Goal: Transaction & Acquisition: Subscribe to service/newsletter

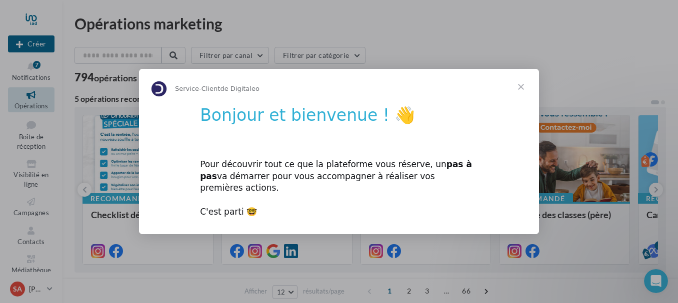
click at [523, 89] on span "Fermer" at bounding box center [521, 87] width 36 height 36
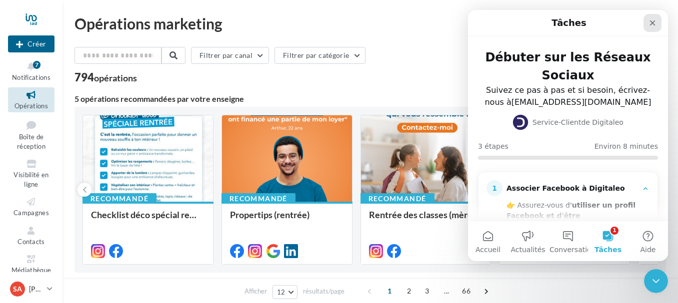
click at [654, 21] on icon "Fermer" at bounding box center [652, 22] width 5 height 5
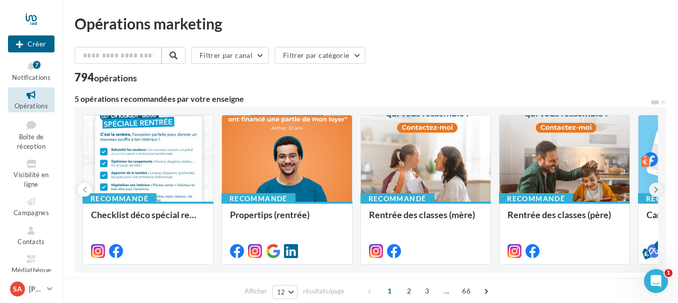
click at [654, 190] on icon at bounding box center [656, 190] width 4 height 10
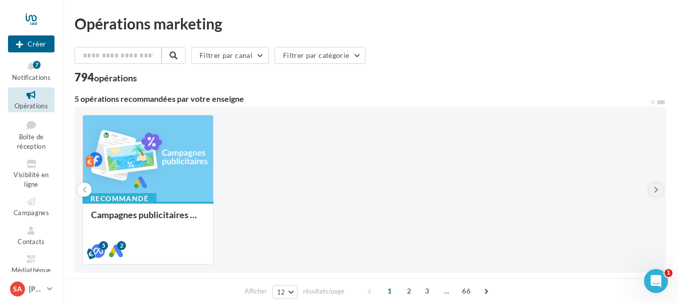
click at [654, 190] on icon at bounding box center [656, 190] width 4 height 10
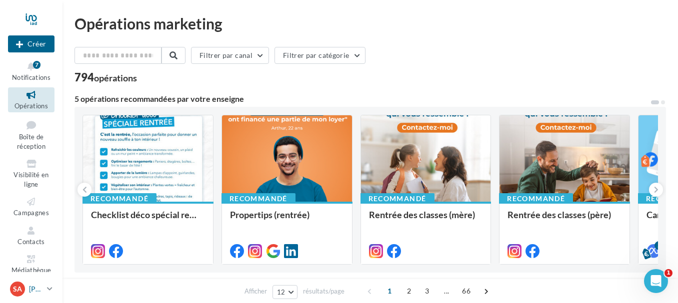
click at [16, 291] on span "SA" at bounding box center [17, 289] width 9 height 10
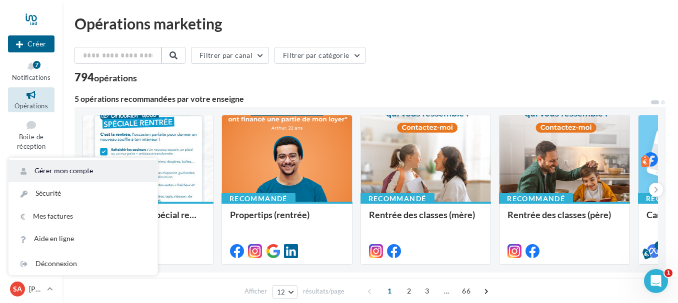
click at [71, 179] on link "Gérer mon compte" at bounding box center [82, 171] width 149 height 22
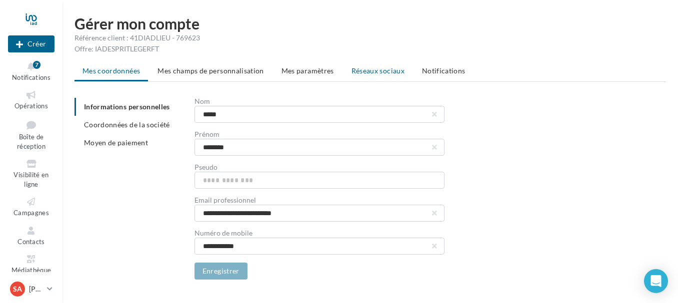
click at [365, 74] on span "Réseaux sociaux" at bounding box center [377, 70] width 53 height 8
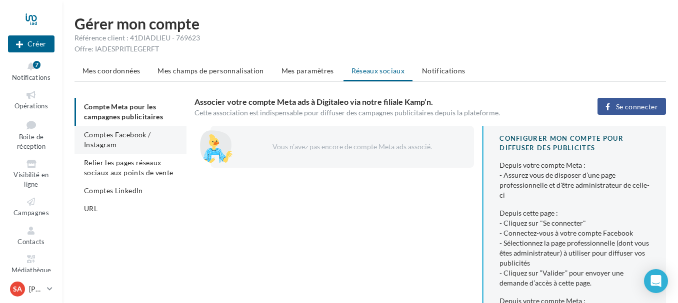
click at [131, 136] on span "Comptes Facebook / Instagram" at bounding box center [117, 139] width 66 height 18
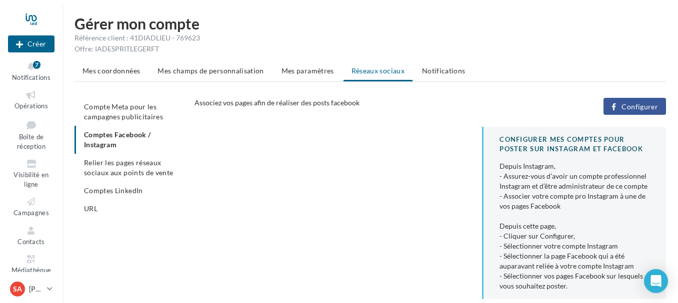
click at [338, 177] on div "CONFIGURER MES COMPTES POUR POSTER sur instagram et facebook Depuis Instagram, …" at bounding box center [433, 217] width 479 height 180
click at [381, 4] on html "Nouvelle campagne Créer Notifications 7 Opérations Boîte de réception Visibilit…" at bounding box center [339, 151] width 678 height 303
click at [643, 107] on span "Configurer" at bounding box center [639, 107] width 36 height 8
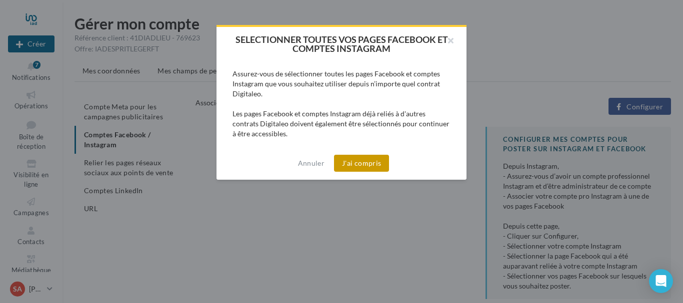
click at [353, 164] on button "J'ai compris" at bounding box center [361, 163] width 55 height 17
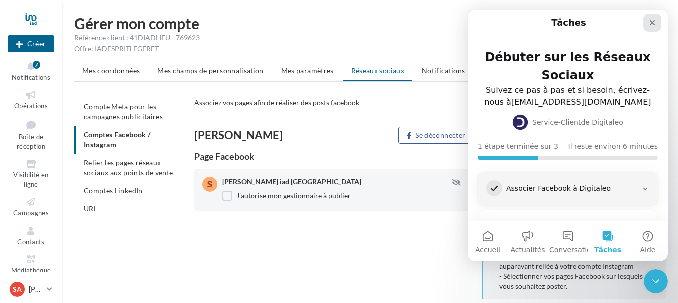
click at [654, 23] on icon "Fermer" at bounding box center [652, 23] width 8 height 8
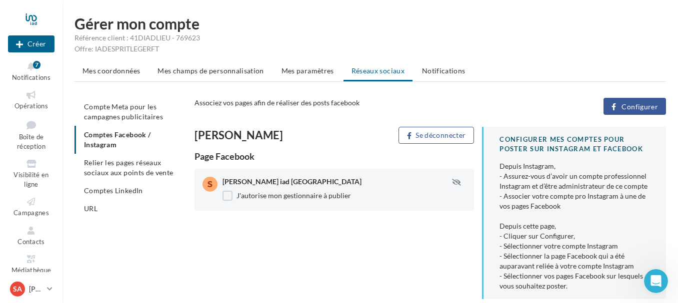
click at [364, 19] on h1 "Gérer mon compte" at bounding box center [369, 23] width 591 height 15
click at [240, 28] on h1 "Gérer mon compte" at bounding box center [369, 23] width 591 height 15
click at [327, 22] on h1 "Gérer mon compte" at bounding box center [369, 23] width 591 height 15
click at [256, 5] on html "Nouvelle campagne Créer Notifications 7 Opérations Boîte de réception Visibilit…" at bounding box center [339, 151] width 678 height 303
click at [31, 107] on span "Opérations" at bounding box center [30, 106] width 33 height 8
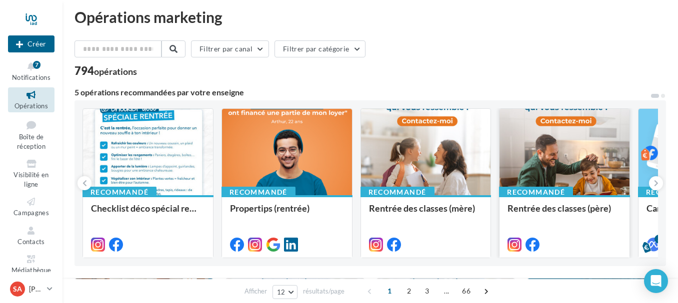
scroll to position [50, 0]
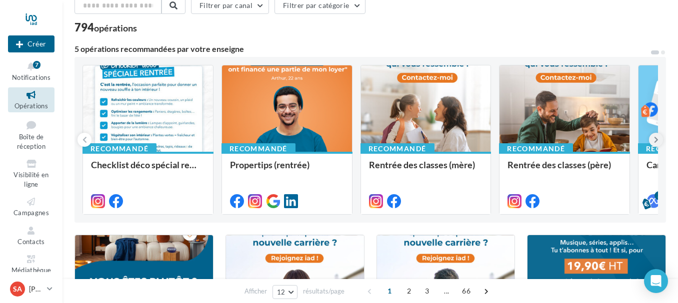
click at [652, 139] on button at bounding box center [656, 140] width 14 height 14
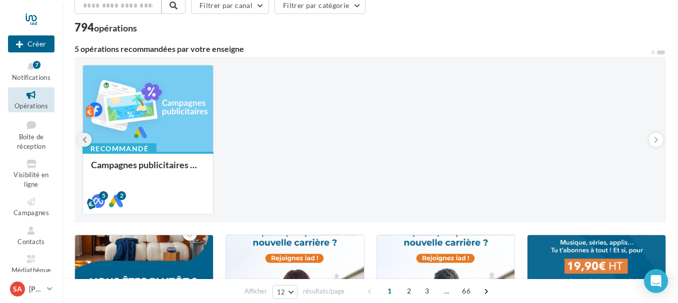
click at [84, 139] on icon at bounding box center [84, 140] width 4 height 10
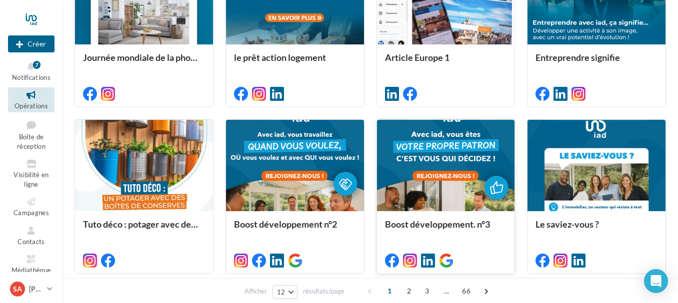
scroll to position [550, 0]
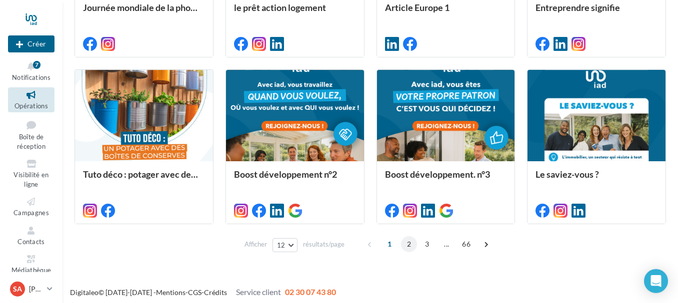
click at [412, 244] on span "2" at bounding box center [409, 244] width 16 height 16
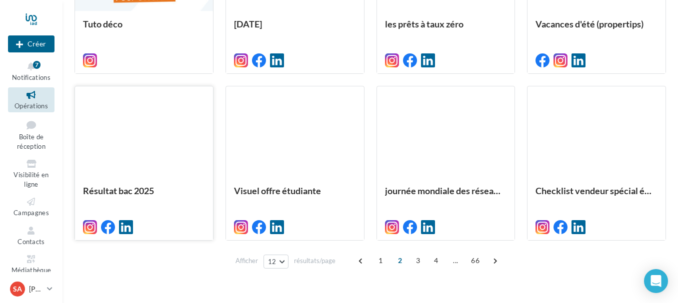
scroll to position [545, 0]
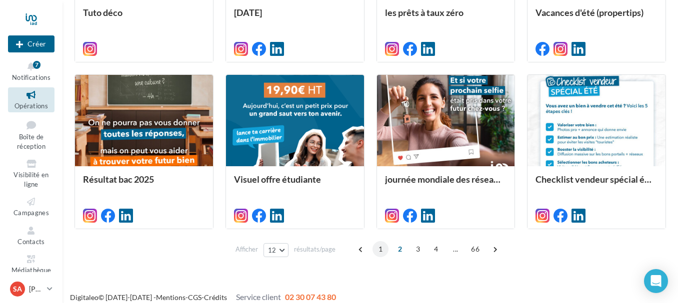
click at [382, 249] on span "1" at bounding box center [380, 249] width 16 height 16
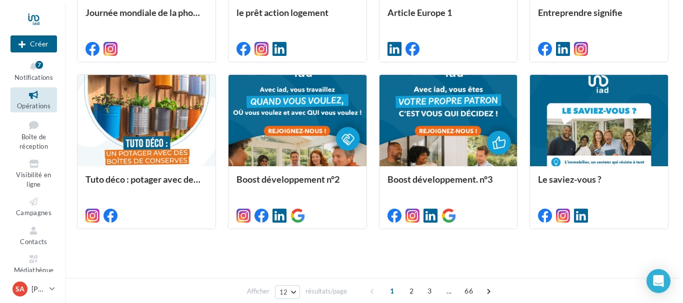
scroll to position [245, 0]
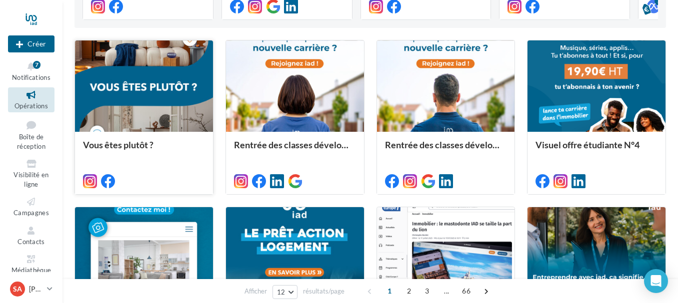
click at [177, 107] on div at bounding box center [144, 86] width 138 height 92
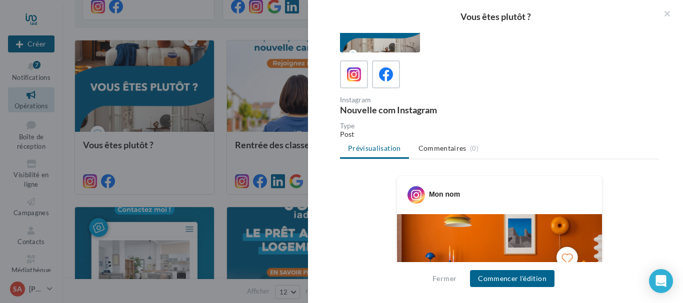
scroll to position [50, 0]
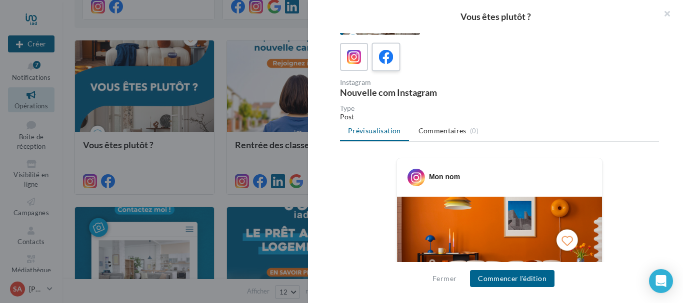
click at [386, 58] on icon at bounding box center [386, 57] width 14 height 14
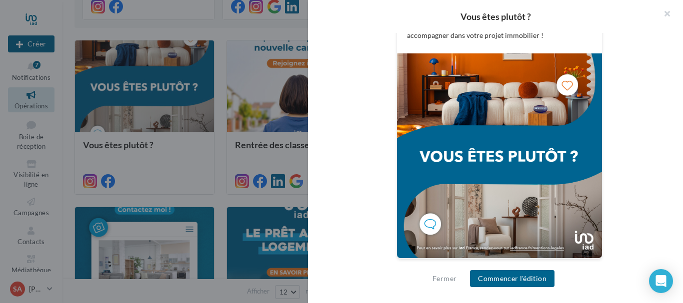
scroll to position [327, 0]
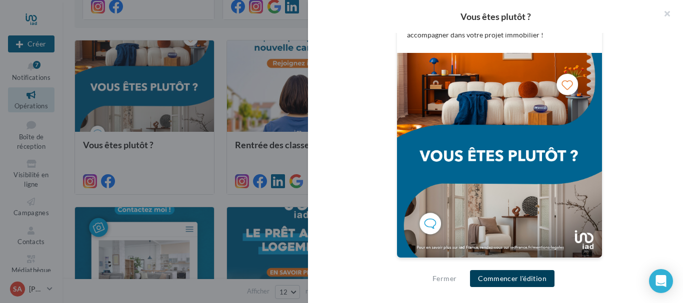
click at [519, 275] on button "Commencer l'édition" at bounding box center [512, 278] width 84 height 17
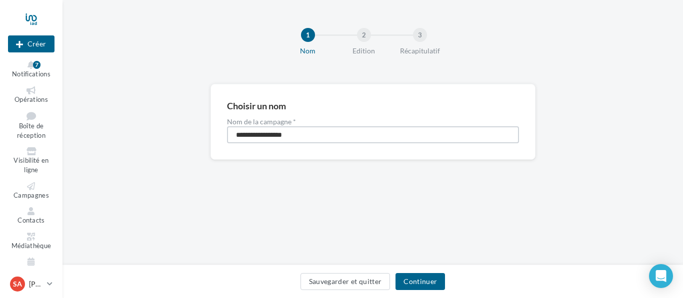
click at [375, 131] on input "**********" at bounding box center [373, 134] width 292 height 17
type input "**********"
click at [425, 279] on button "Continuer" at bounding box center [419, 281] width 49 height 17
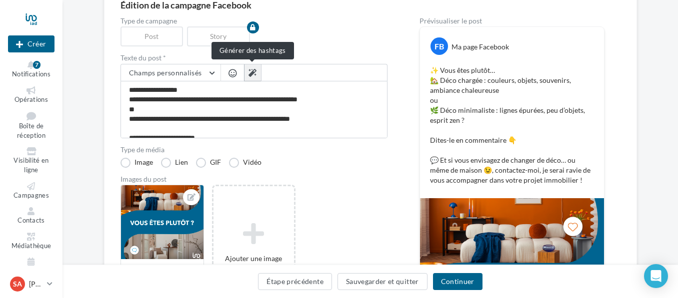
click at [251, 70] on icon at bounding box center [252, 73] width 8 height 8
type textarea "**********"
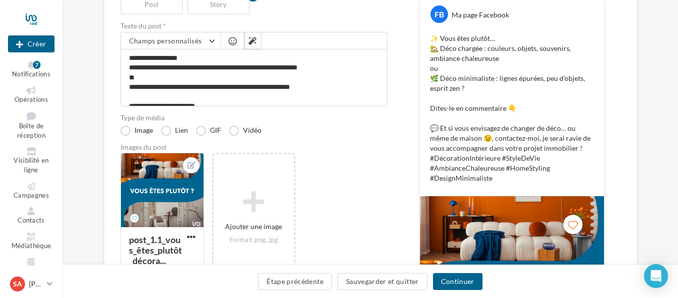
scroll to position [100, 0]
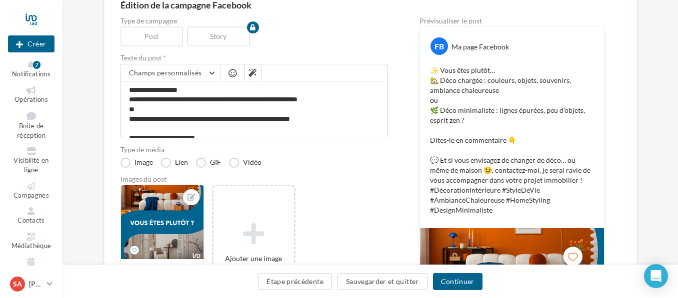
click at [517, 89] on p "✨ Vous êtes plutôt… 🏡 Déco chargée : couleurs, objets, souvenirs, ambiance chal…" at bounding box center [512, 140] width 164 height 150
click at [519, 119] on p "✨ Vous êtes plutôt… 🏡 Déco chargée : couleurs, objets, souvenirs, ambiance chal…" at bounding box center [512, 140] width 164 height 150
click at [267, 111] on textarea "**********" at bounding box center [253, 109] width 267 height 57
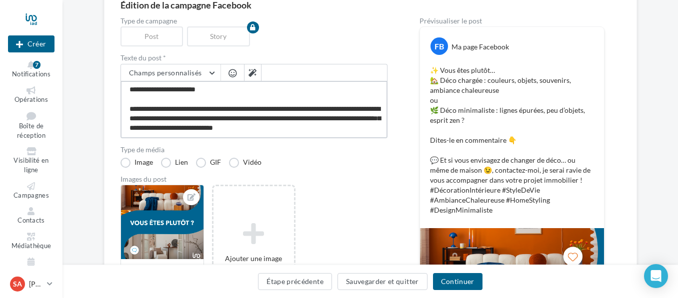
scroll to position [58, 0]
click at [345, 107] on textarea "**********" at bounding box center [253, 109] width 267 height 57
click at [213, 73] on button "Champs personnalisés" at bounding box center [170, 72] width 99 height 17
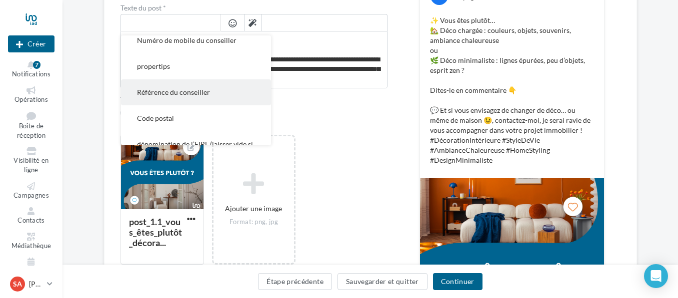
scroll to position [218, 0]
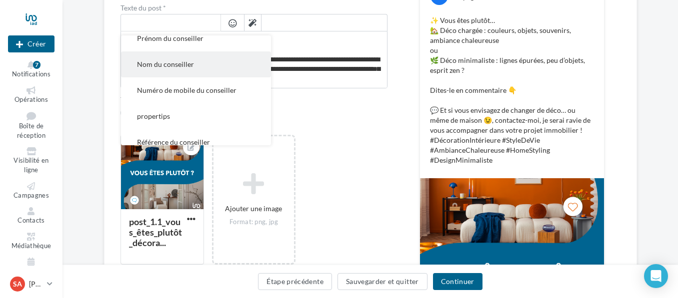
click at [181, 67] on span "Nom du conseiller" at bounding box center [165, 64] width 57 height 8
type textarea "**********"
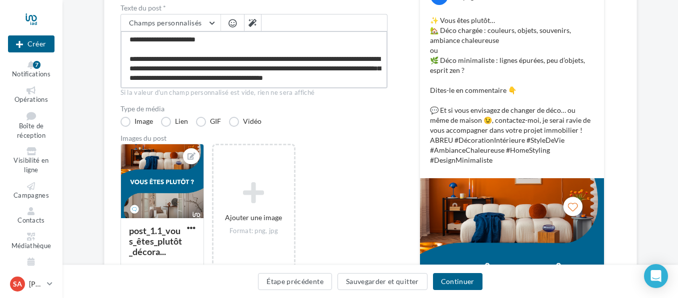
click at [357, 59] on textarea "**********" at bounding box center [253, 59] width 267 height 57
click at [210, 20] on button "Champs personnalisés" at bounding box center [170, 22] width 99 height 17
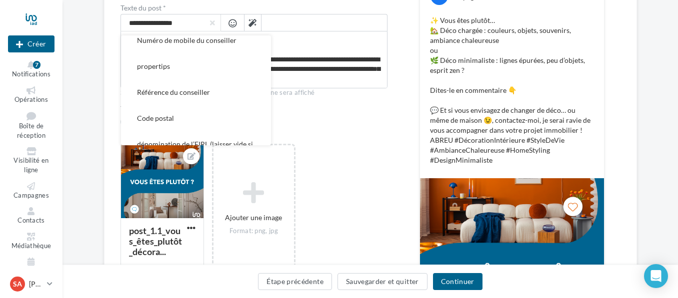
scroll to position [218, 0]
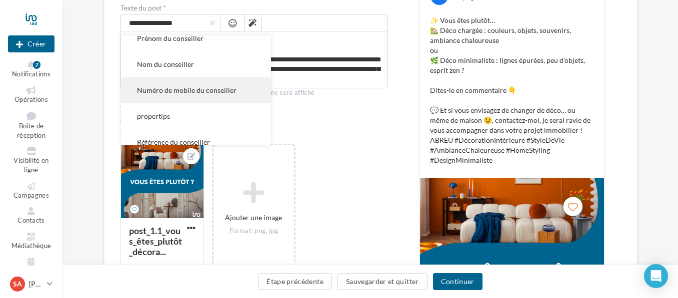
click at [197, 87] on span "Numéro de mobile du conseiller" at bounding box center [186, 90] width 99 height 8
type textarea "**********"
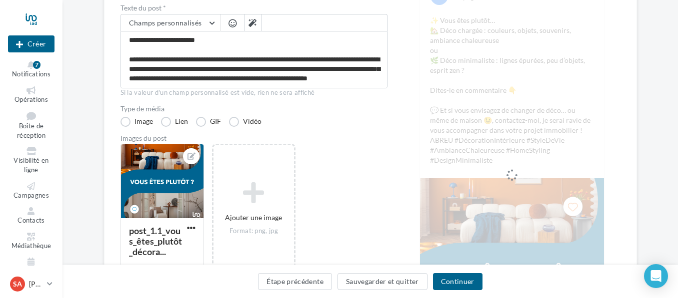
scroll to position [57, 0]
click at [367, 110] on label "Type de média" at bounding box center [253, 108] width 267 height 7
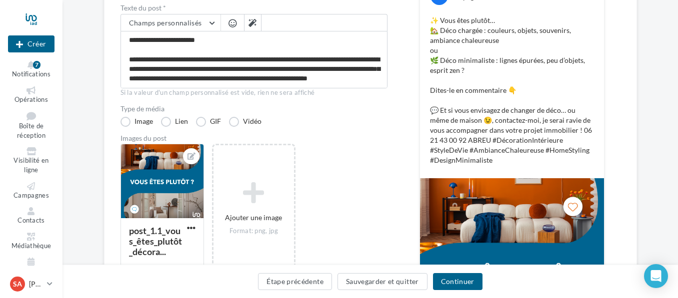
scroll to position [200, 0]
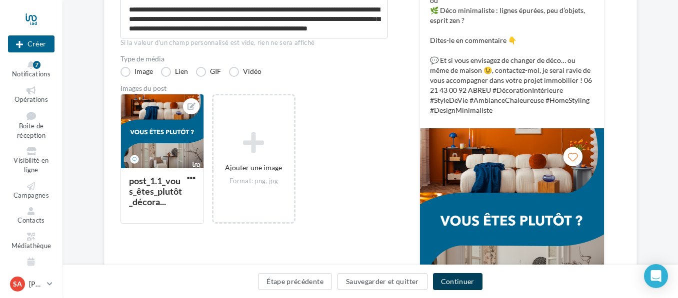
click at [456, 280] on button "Continuer" at bounding box center [457, 281] width 49 height 17
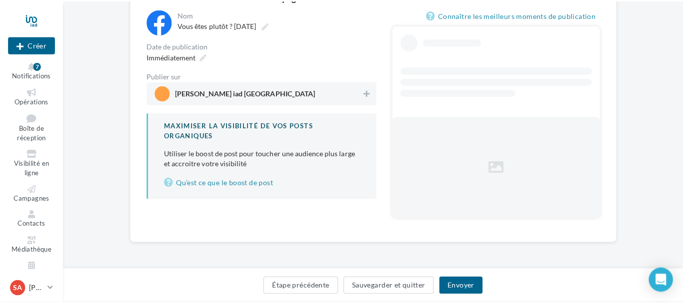
scroll to position [82, 0]
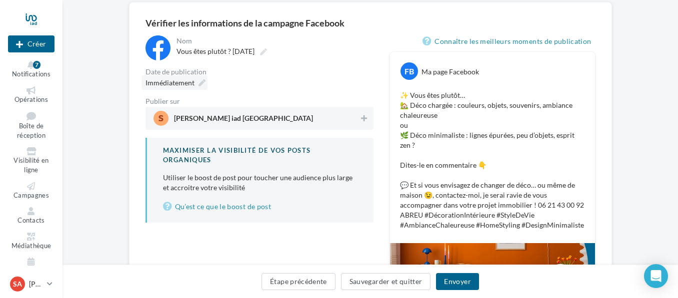
click at [194, 82] on span "Immédiatement" at bounding box center [169, 82] width 49 height 8
click at [347, 83] on div "Immédiatement" at bounding box center [259, 82] width 228 height 14
click at [261, 113] on span "Stéphane ABREU iad France" at bounding box center [256, 118] width 206 height 15
click at [466, 283] on button "Envoyer" at bounding box center [457, 281] width 42 height 17
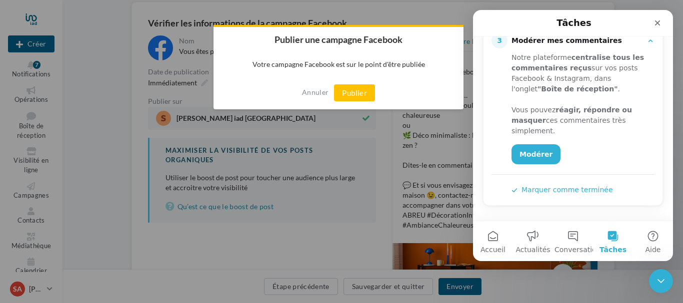
scroll to position [224, 0]
click at [360, 96] on button "Publier" at bounding box center [354, 92] width 41 height 17
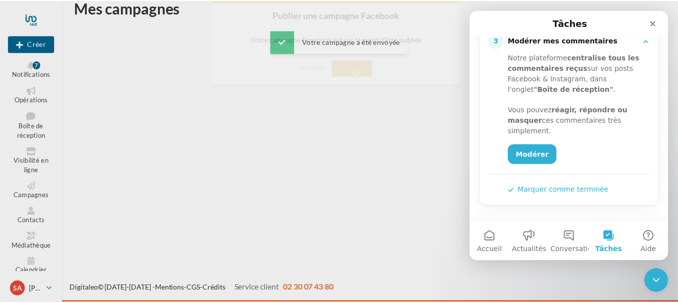
scroll to position [16, 0]
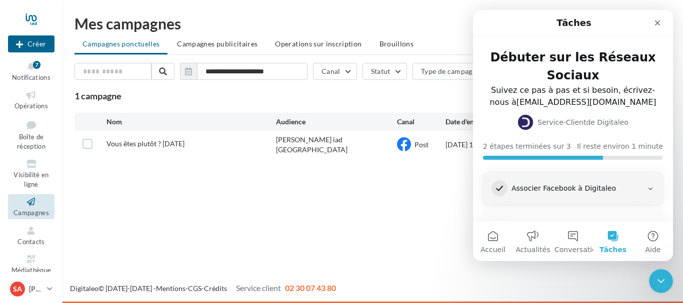
click at [117, 46] on ul "Campagnes ponctuelles Campagnes publicitaires Operations sur inscription Brouil…" at bounding box center [372, 45] width 596 height 20
click at [660, 22] on icon "Fermer" at bounding box center [657, 23] width 8 height 8
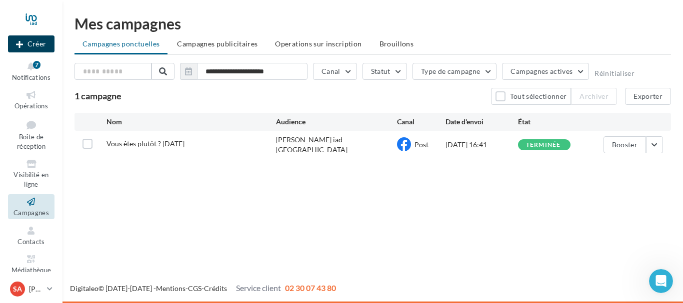
click at [37, 42] on button "Créer" at bounding box center [31, 43] width 46 height 17
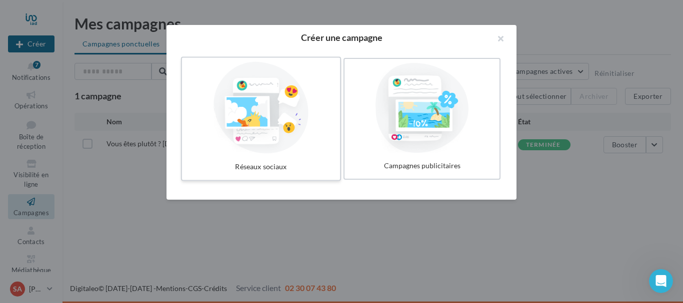
click at [298, 141] on div at bounding box center [261, 108] width 150 height 92
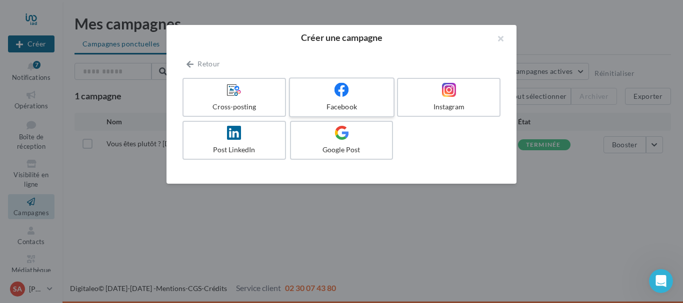
click at [351, 100] on label "Facebook" at bounding box center [341, 97] width 105 height 40
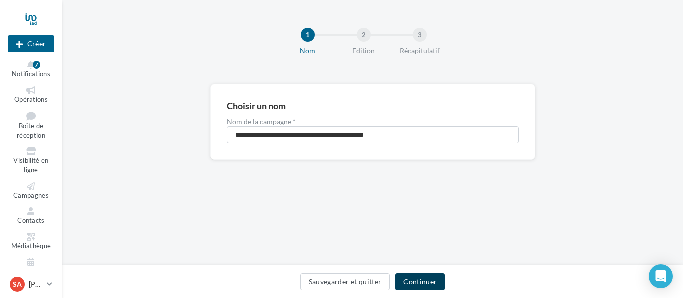
click at [422, 281] on button "Continuer" at bounding box center [419, 281] width 49 height 17
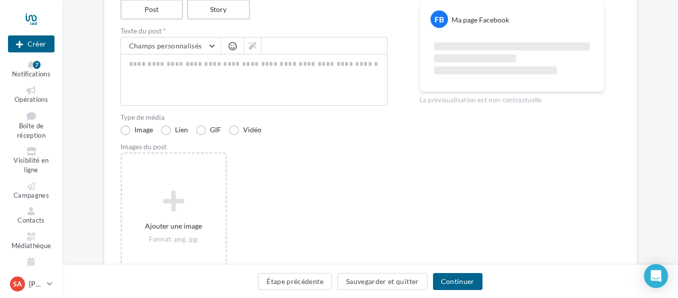
scroll to position [150, 0]
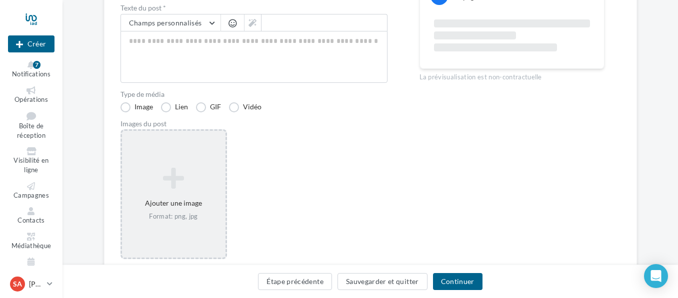
click at [173, 166] on div "Ajouter une image Format: png, jpg" at bounding box center [173, 194] width 103 height 64
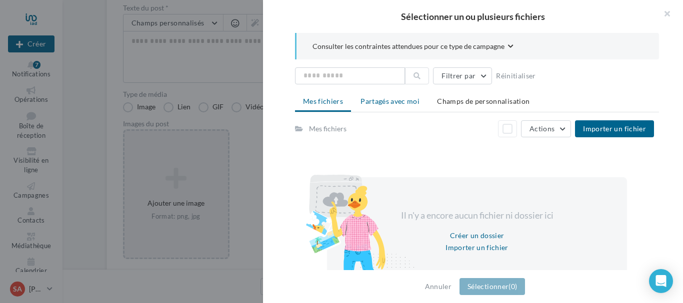
click at [401, 98] on span "Partagés avec moi" at bounding box center [389, 101] width 59 height 8
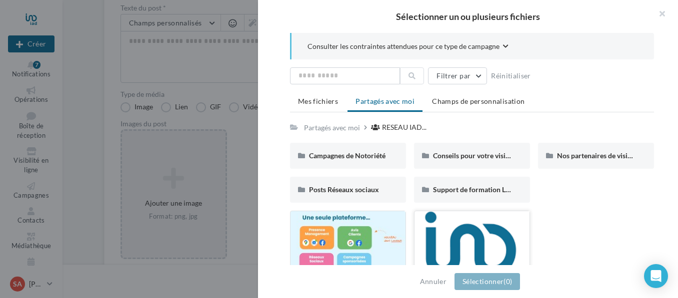
scroll to position [50, 0]
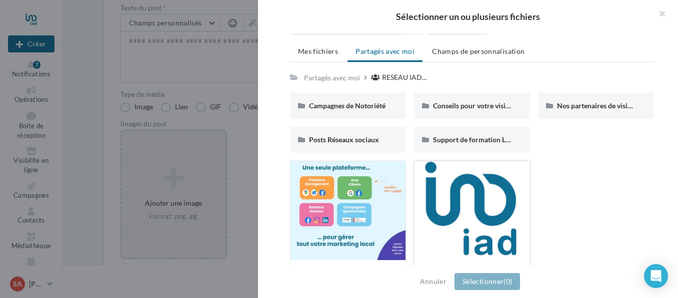
click at [476, 221] on div at bounding box center [471, 211] width 115 height 100
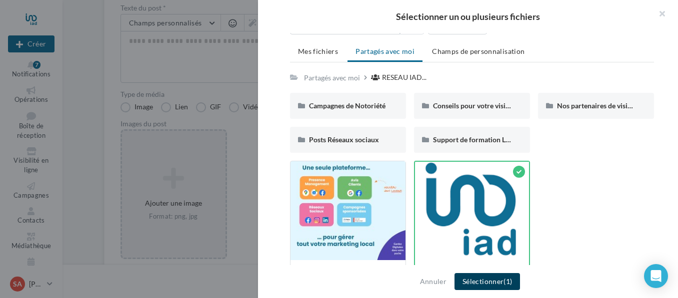
click at [511, 279] on span "(1)" at bounding box center [507, 281] width 8 height 8
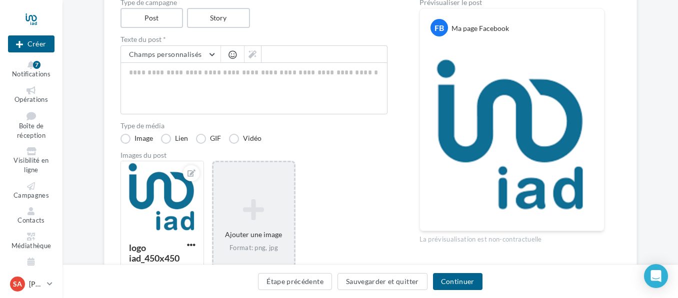
scroll to position [150, 0]
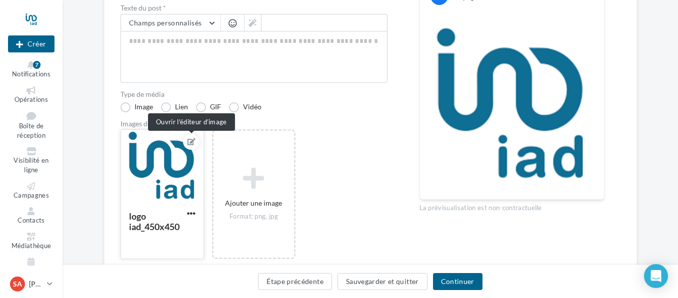
click at [188, 144] on icon at bounding box center [191, 141] width 8 height 7
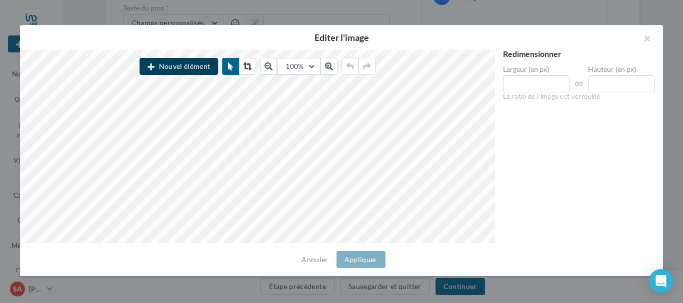
click at [179, 71] on button "Nouvel élément" at bounding box center [178, 66] width 78 height 17
click at [649, 37] on button "button" at bounding box center [643, 40] width 40 height 30
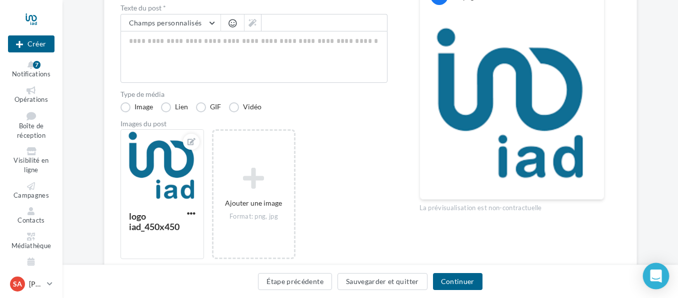
click at [655, 279] on icon "Open Intercom Messenger" at bounding box center [655, 276] width 13 height 13
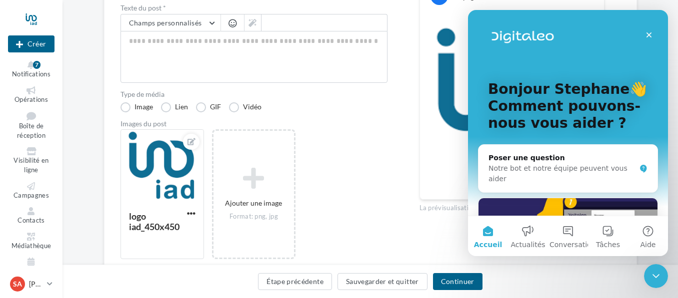
scroll to position [0, 0]
click at [649, 38] on icon "Fermer" at bounding box center [649, 35] width 8 height 8
